Goal: Transaction & Acquisition: Purchase product/service

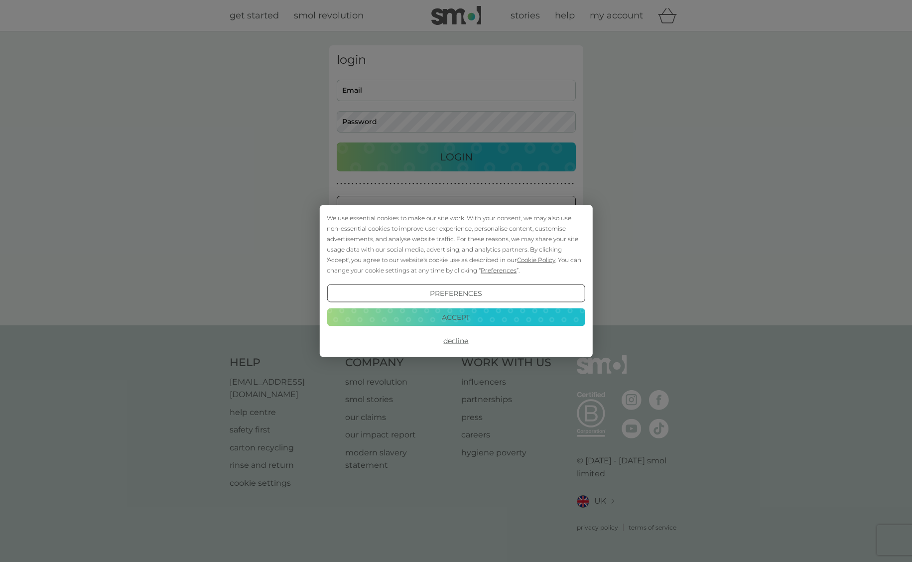
click at [502, 163] on div "We use essential cookies to make our site work. With your consent, we may also …" at bounding box center [456, 281] width 912 height 562
click at [520, 326] on button "Accept" at bounding box center [456, 317] width 258 height 18
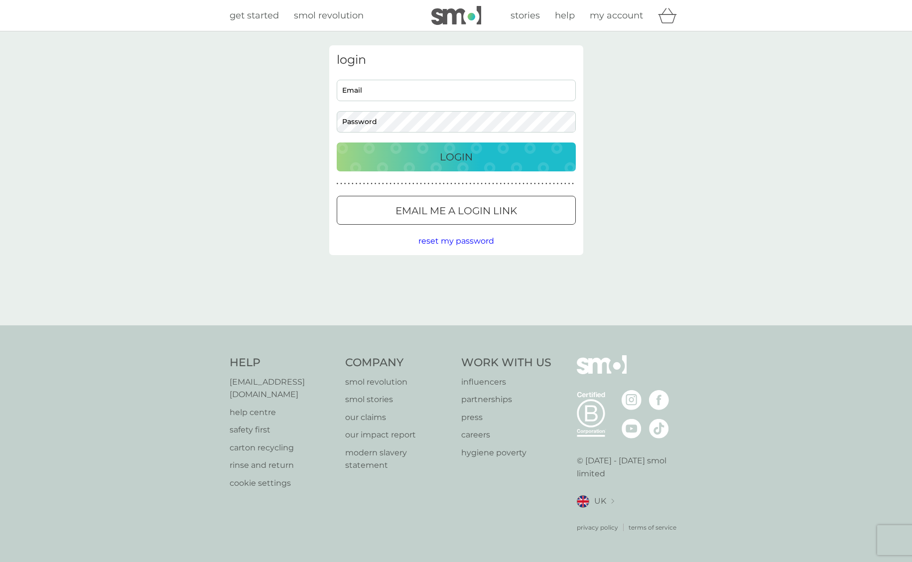
click at [537, 154] on div "Login" at bounding box center [456, 157] width 219 height 16
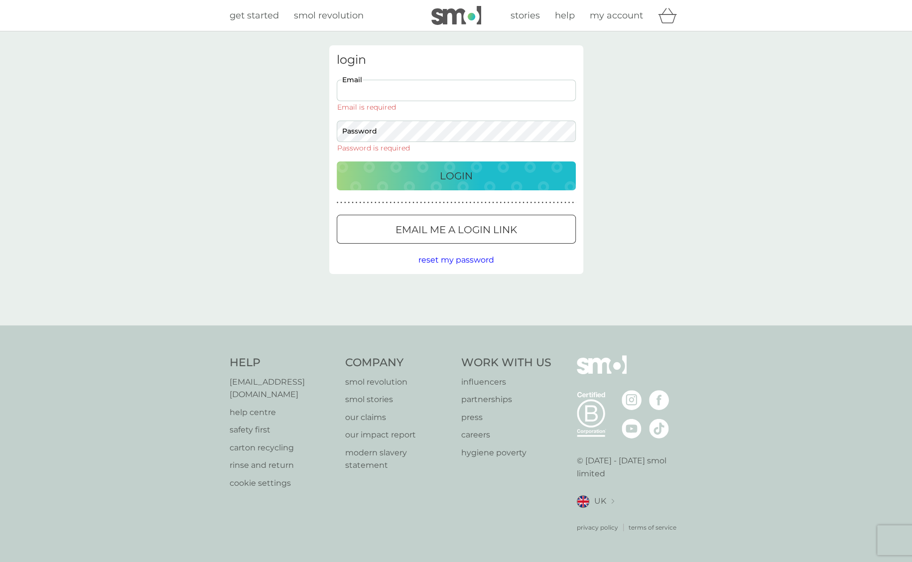
type input "kcantwell14@hotmail.com"
click at [456, 161] on button "Login" at bounding box center [456, 175] width 239 height 29
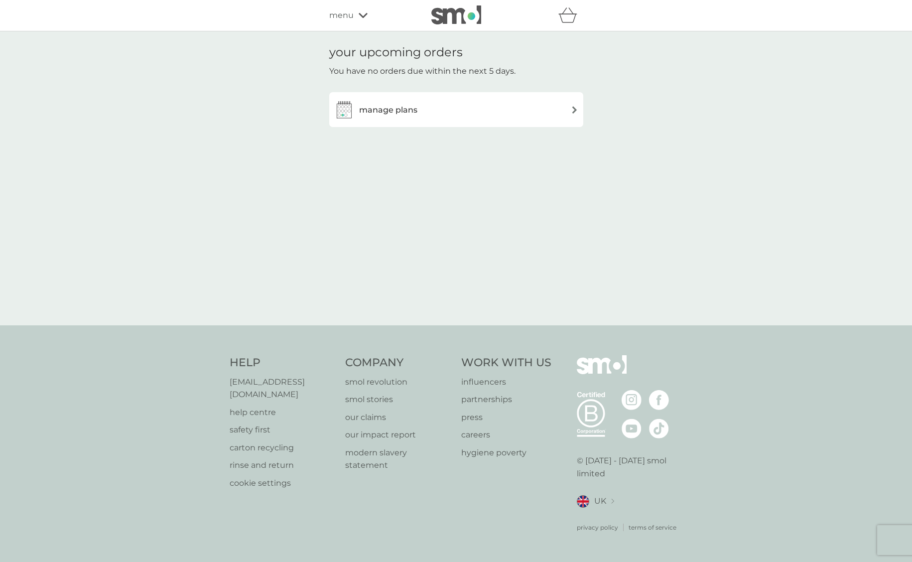
click at [492, 102] on div "manage plans" at bounding box center [456, 110] width 244 height 20
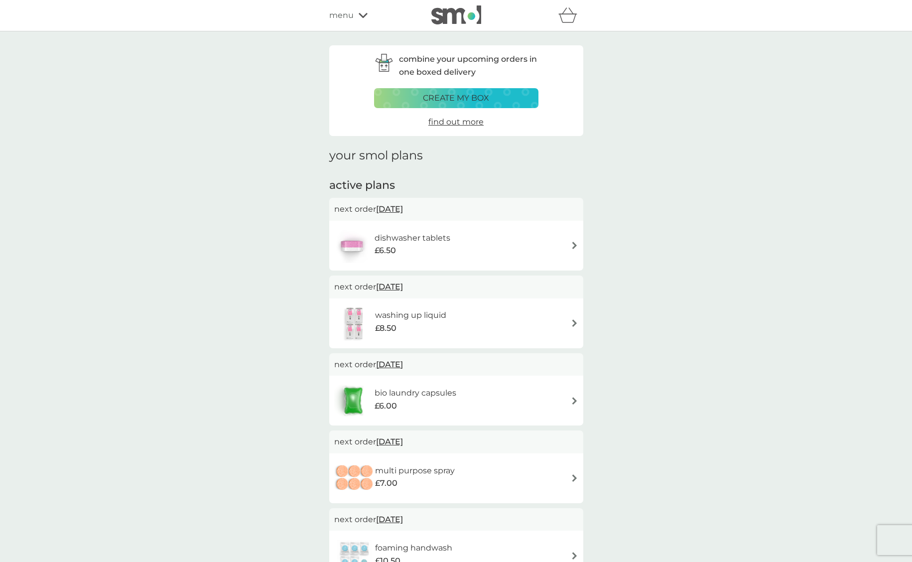
click at [363, 12] on icon at bounding box center [363, 15] width 9 height 6
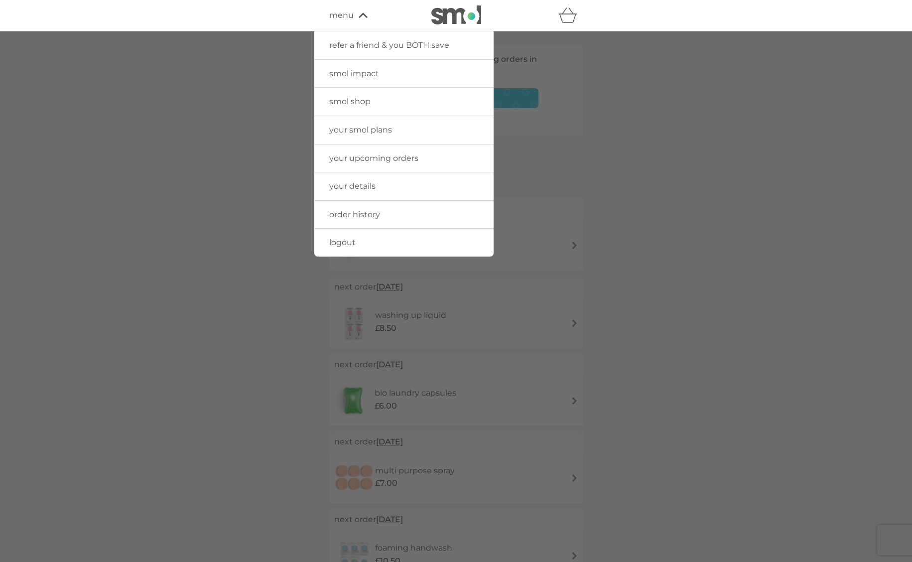
click at [436, 213] on link "order history" at bounding box center [403, 215] width 179 height 28
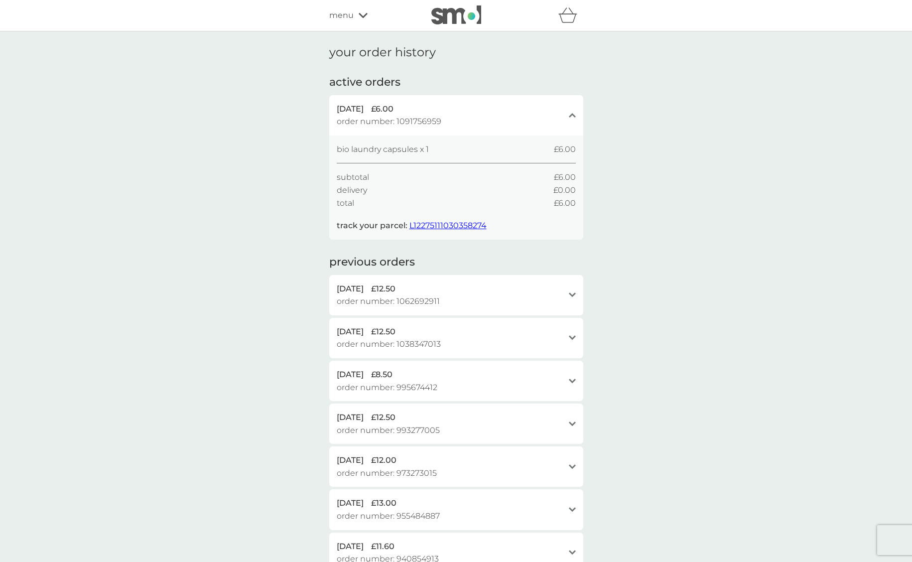
click at [480, 221] on span "L12275111030358274" at bounding box center [448, 225] width 77 height 9
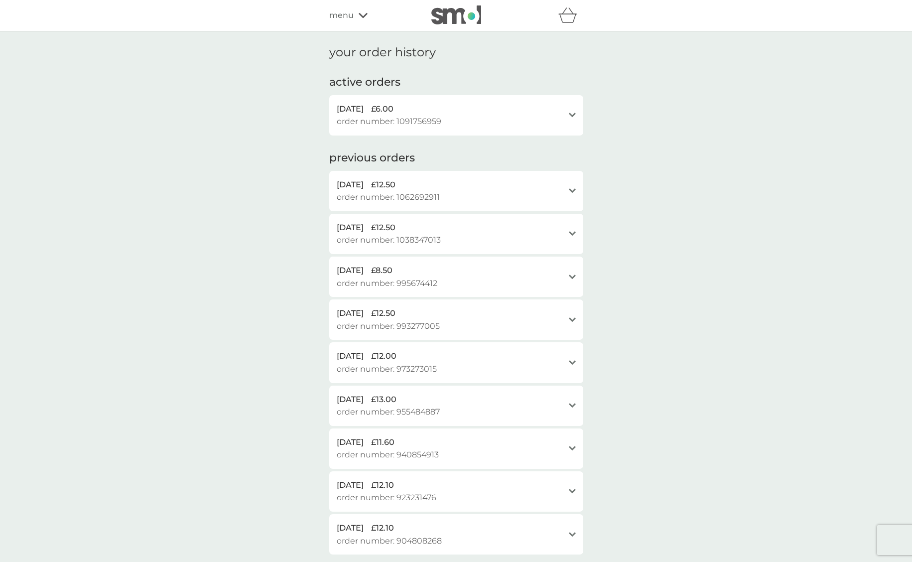
click at [426, 112] on div "30 Aug 2025 £6.00" at bounding box center [450, 109] width 227 height 13
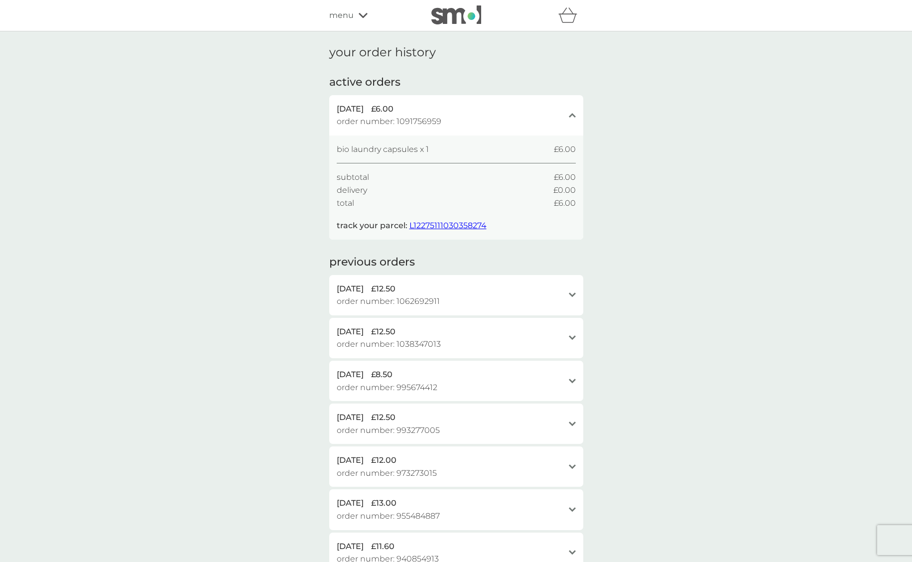
click at [359, 9] on div "menu" at bounding box center [371, 15] width 85 height 13
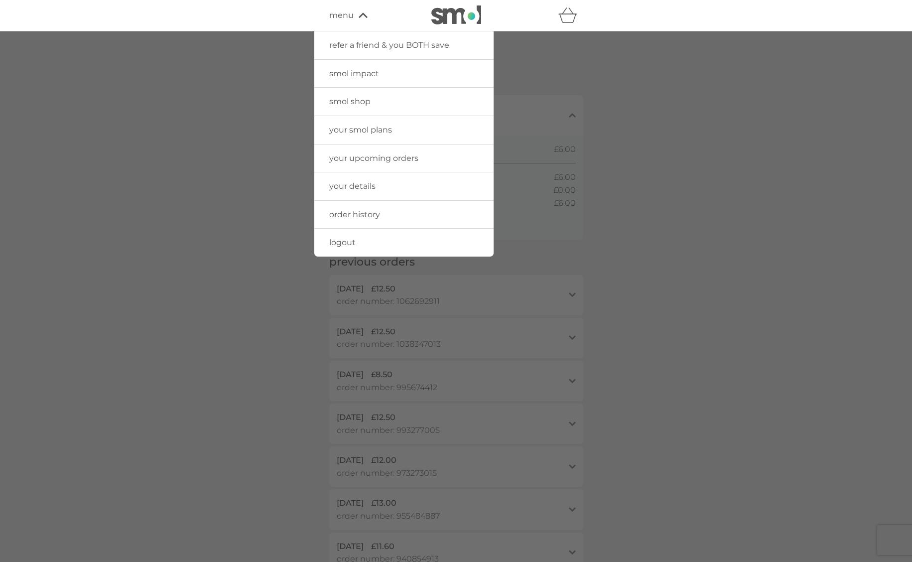
click at [387, 103] on link "smol shop" at bounding box center [403, 102] width 179 height 28
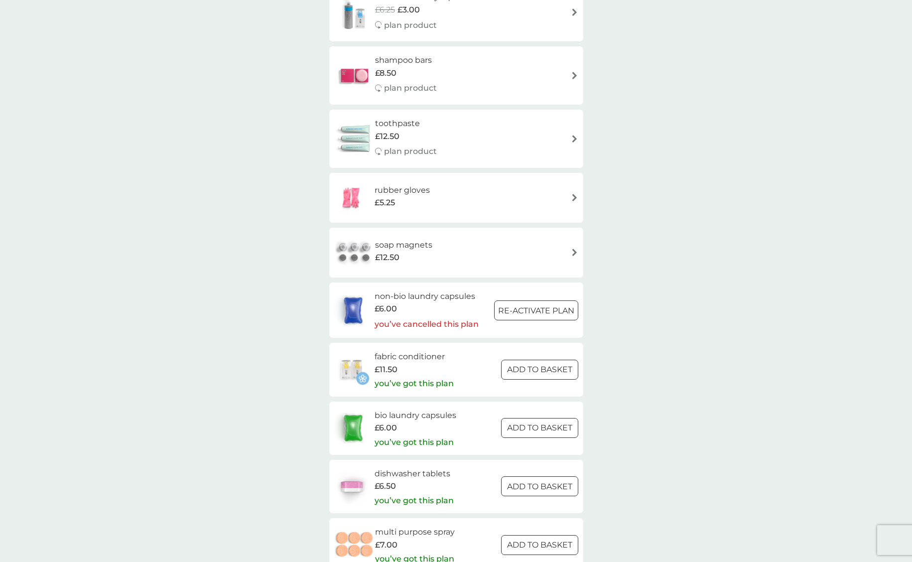
scroll to position [1104, 0]
click at [412, 408] on h6 "bio laundry capsules" at bounding box center [416, 414] width 82 height 13
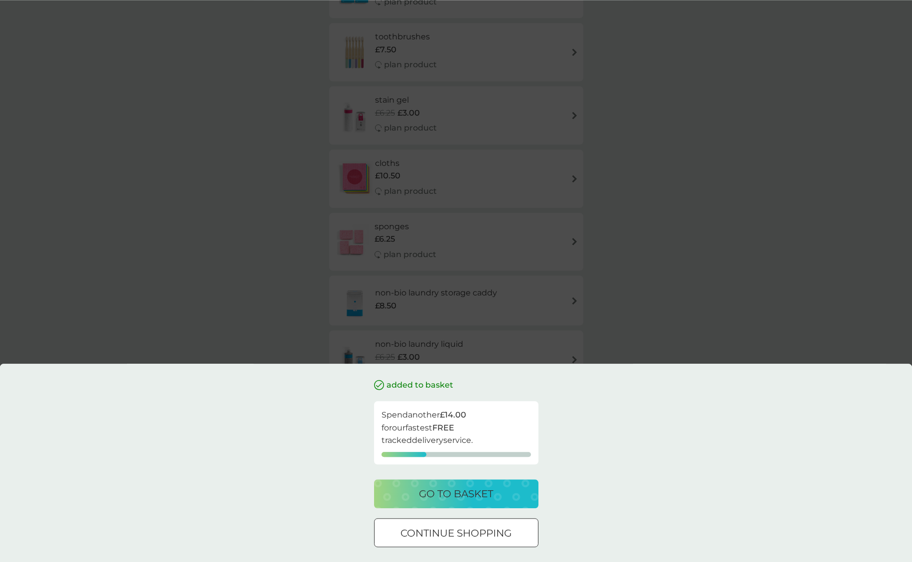
scroll to position [755, 0]
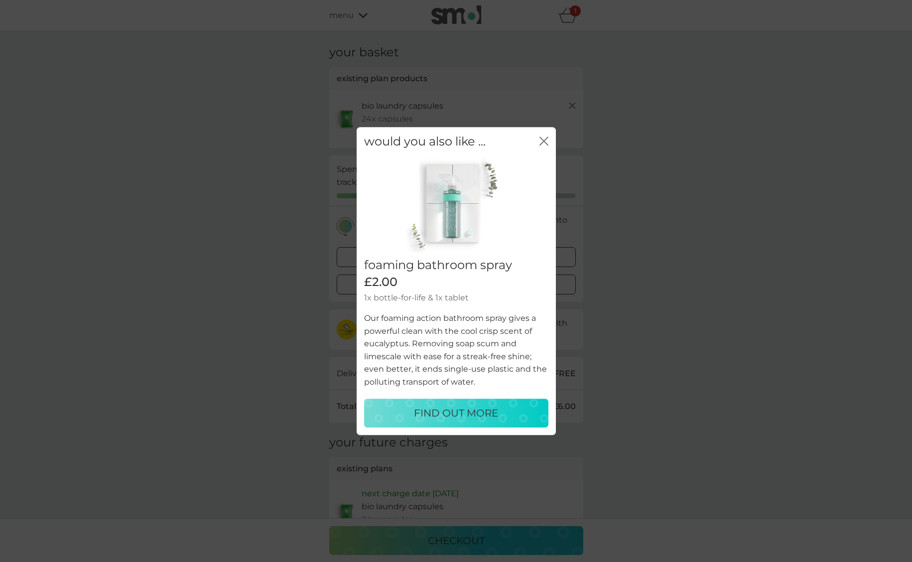
click at [540, 140] on icon "close" at bounding box center [544, 141] width 9 height 9
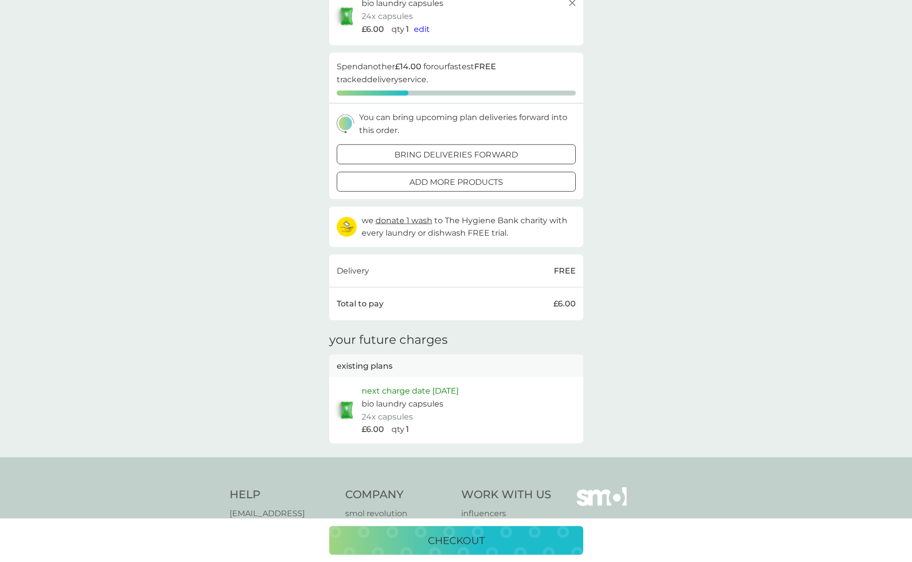
scroll to position [104, 0]
click at [463, 555] on button "checkout" at bounding box center [456, 540] width 254 height 29
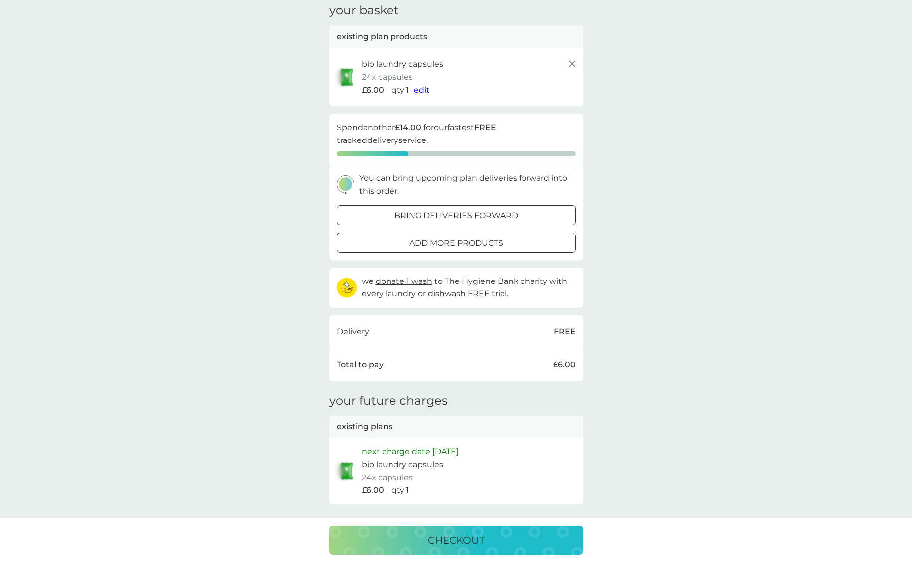
click at [433, 89] on div "£6.00 qty 1 edit" at bounding box center [470, 90] width 217 height 13
click at [406, 93] on p "1" at bounding box center [407, 90] width 3 height 13
click at [427, 90] on span "edit" at bounding box center [422, 90] width 16 height 9
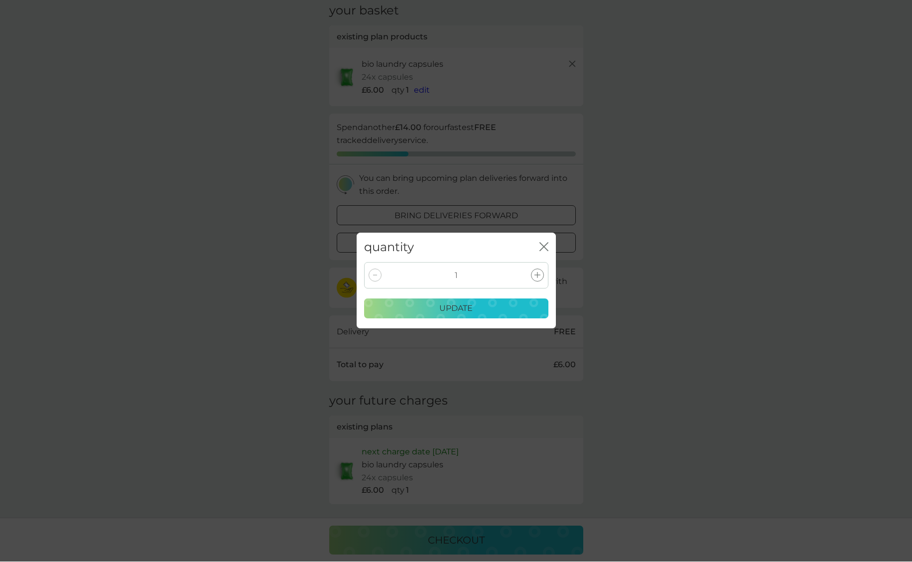
click at [373, 276] on div at bounding box center [375, 275] width 13 height 13
click at [369, 281] on div at bounding box center [375, 275] width 13 height 13
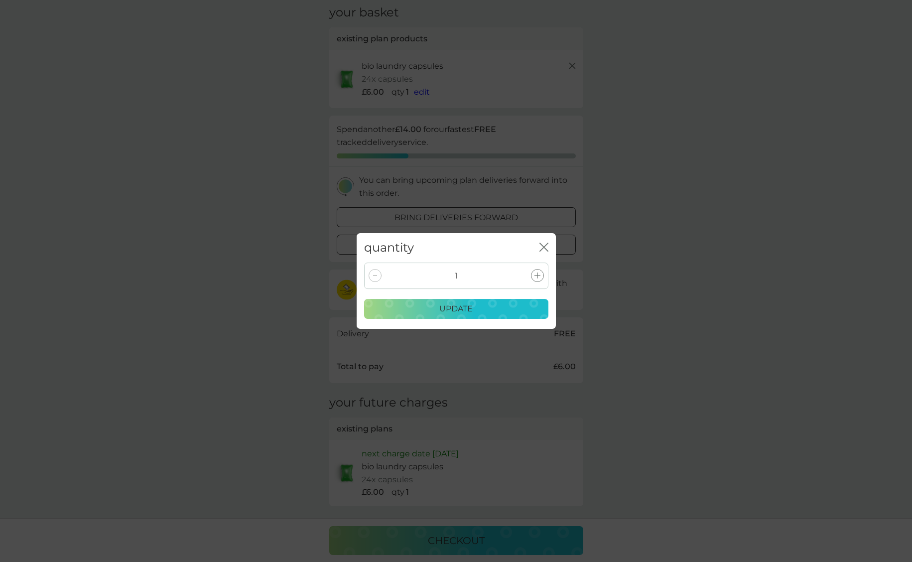
click at [388, 272] on div "1" at bounding box center [456, 276] width 184 height 26
click at [388, 271] on div "1" at bounding box center [456, 276] width 184 height 26
click at [554, 239] on div "quantity close" at bounding box center [456, 247] width 199 height 29
click at [547, 247] on icon "close" at bounding box center [544, 247] width 9 height 9
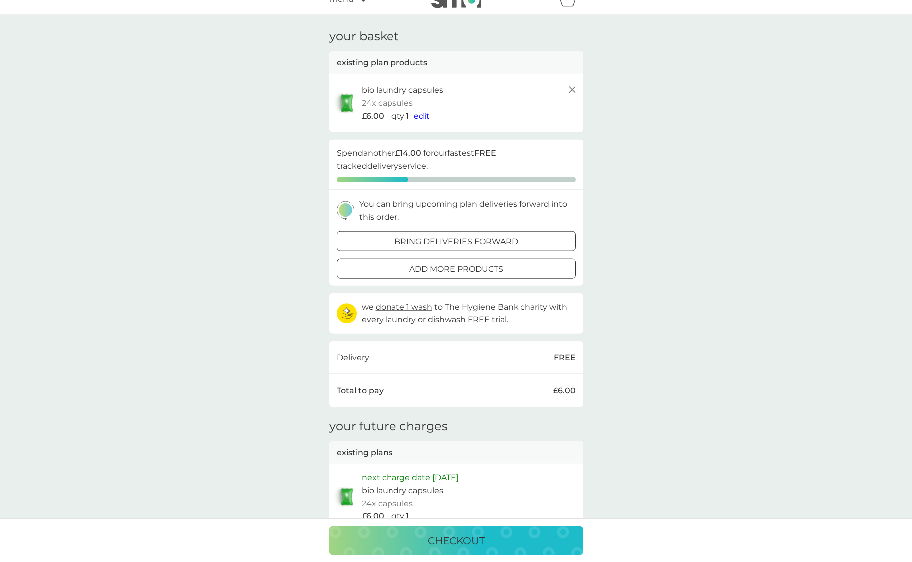
scroll to position [0, 0]
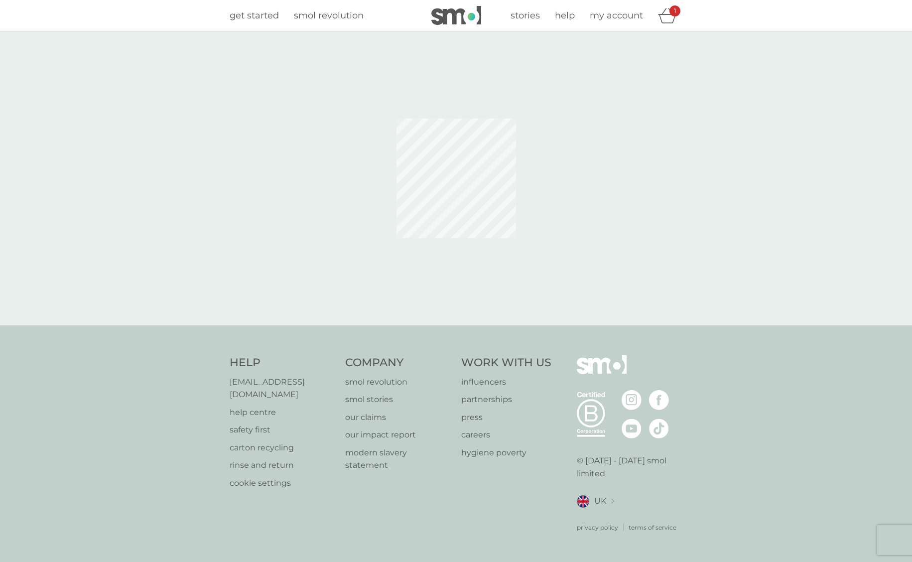
click at [626, 16] on span "my account" at bounding box center [616, 15] width 53 height 11
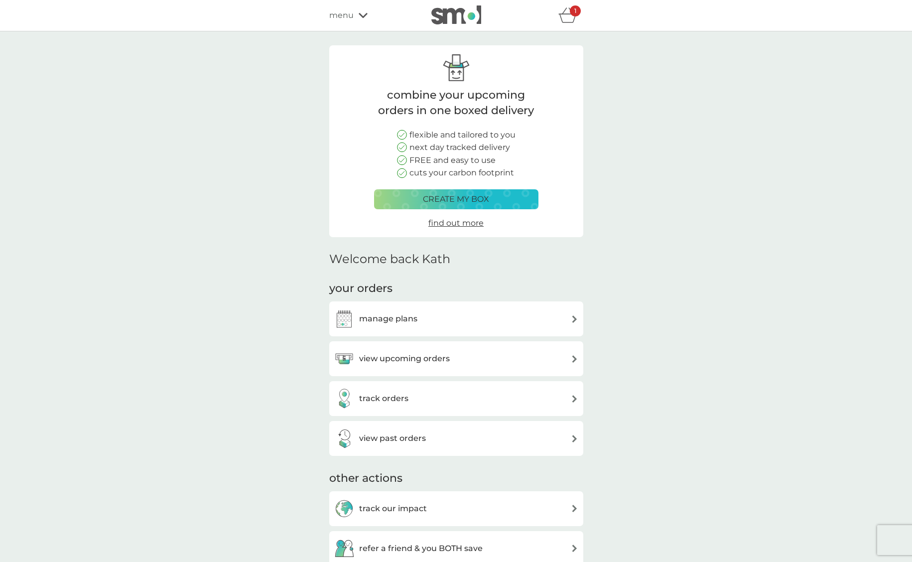
click at [430, 359] on h3 "view upcoming orders" at bounding box center [404, 358] width 91 height 13
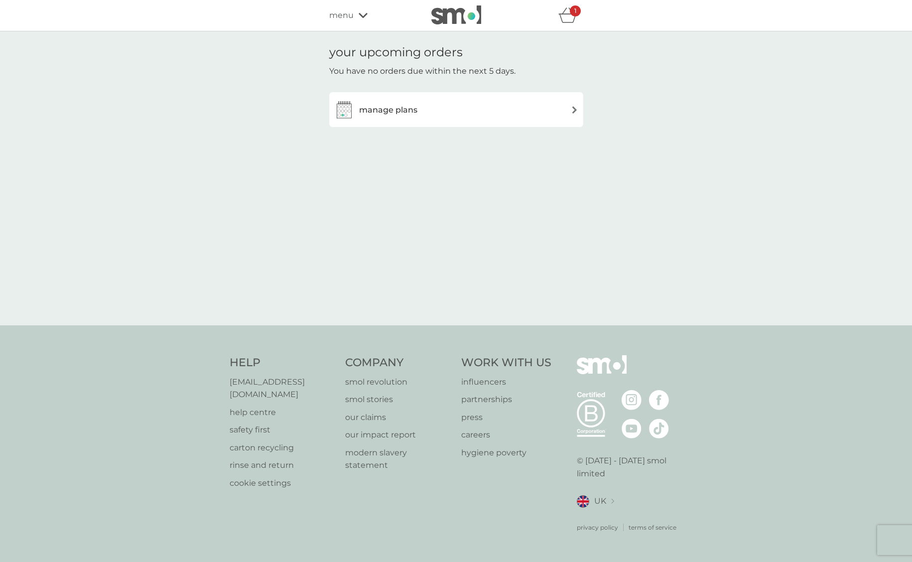
click at [365, 15] on icon at bounding box center [363, 15] width 9 height 5
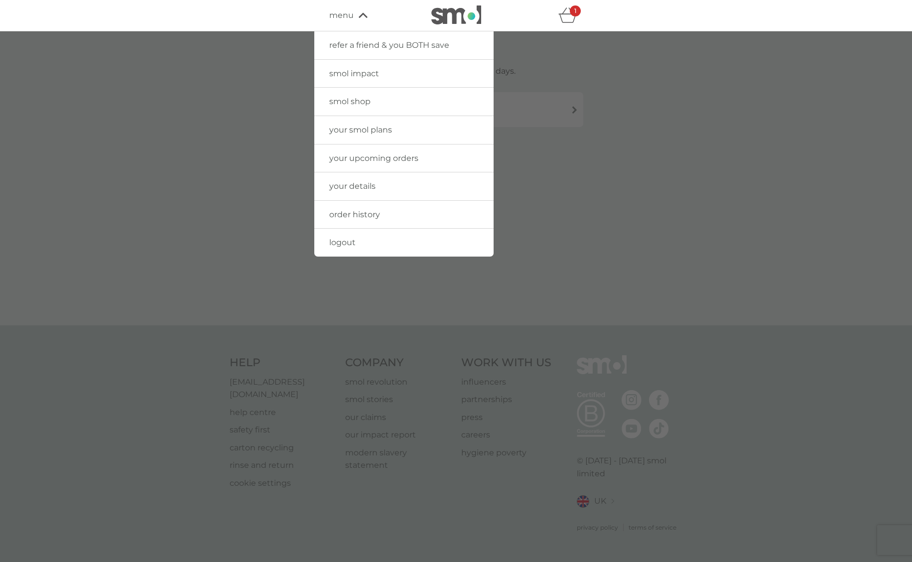
click at [358, 237] on link "logout" at bounding box center [403, 243] width 179 height 28
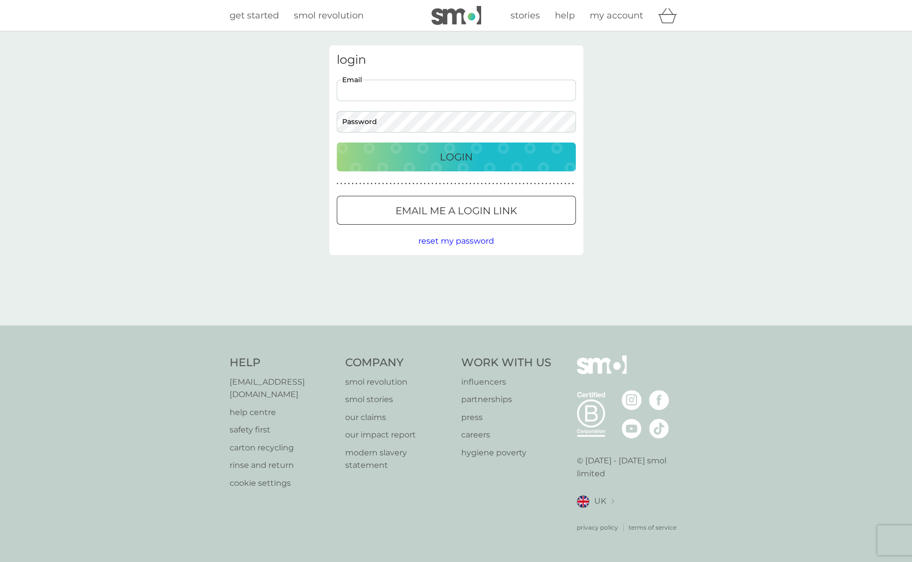
click at [909, 214] on div "login Email Password Login ● ● ● ● ● ● ● ● ● ● ● ● ● ● ● ● ● ● ● ● ● ● ● ● ● ● …" at bounding box center [456, 178] width 912 height 294
